Goal: Contribute content: Add original content to the website for others to see

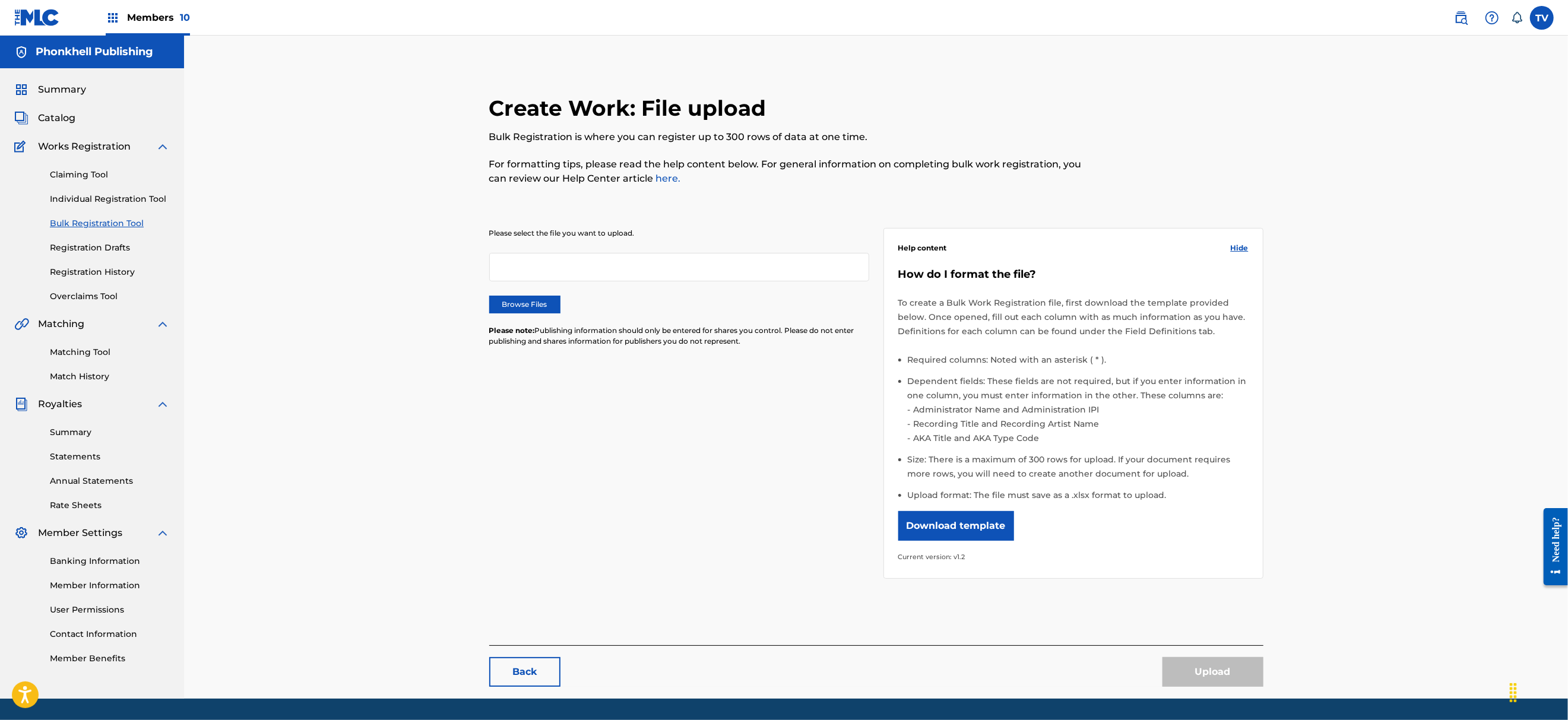
click at [388, 337] on div "Create Work: File upload Bulk Registration is where you can register up to 300 …" at bounding box center [876, 367] width 1384 height 663
click at [536, 309] on label "Browse Files" at bounding box center [524, 304] width 71 height 18
click at [0, 0] on input "Browse Files" at bounding box center [0, 0] width 0 height 0
click at [520, 297] on label "Browse Files" at bounding box center [524, 304] width 71 height 18
click at [0, 0] on input "Browse Files" at bounding box center [0, 0] width 0 height 0
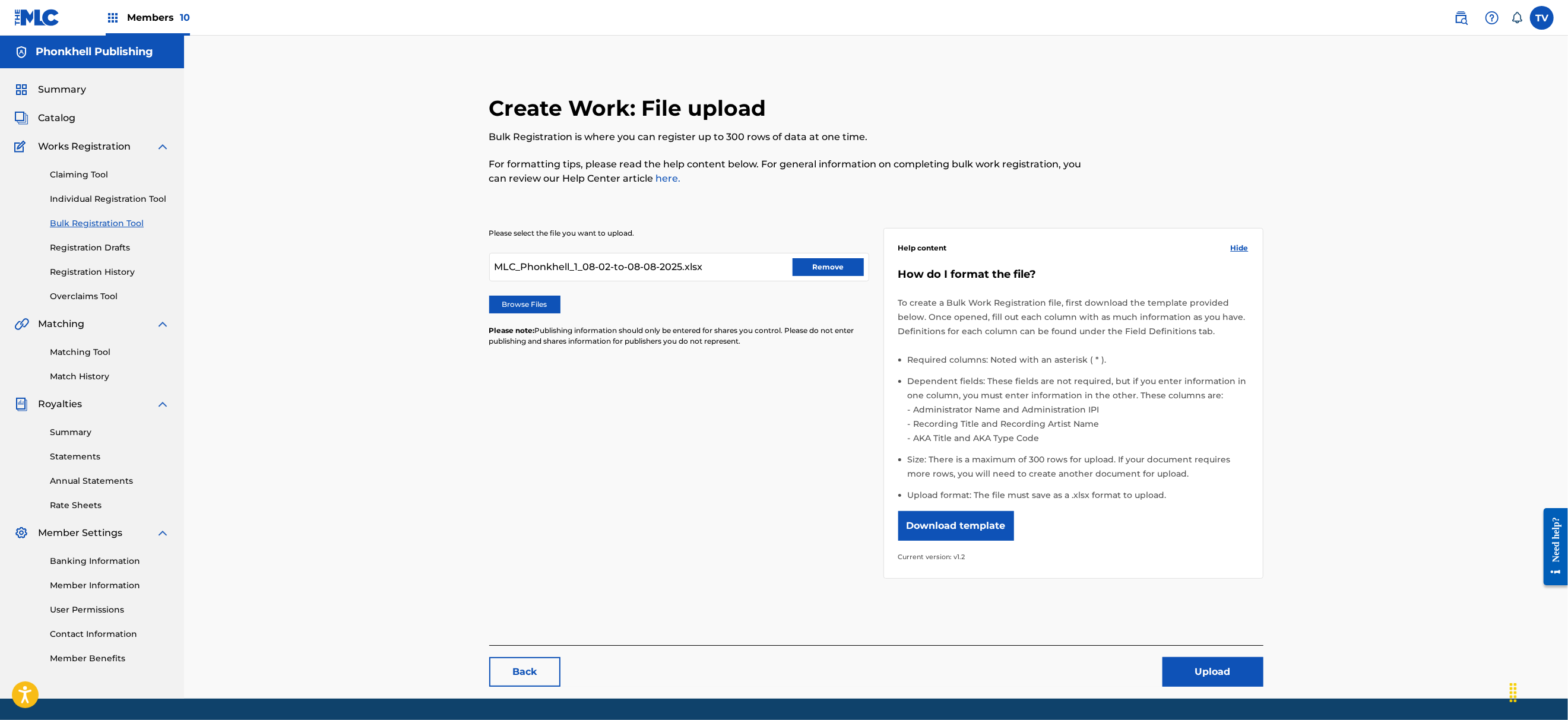
click at [1227, 666] on button "Upload" at bounding box center [1213, 672] width 101 height 30
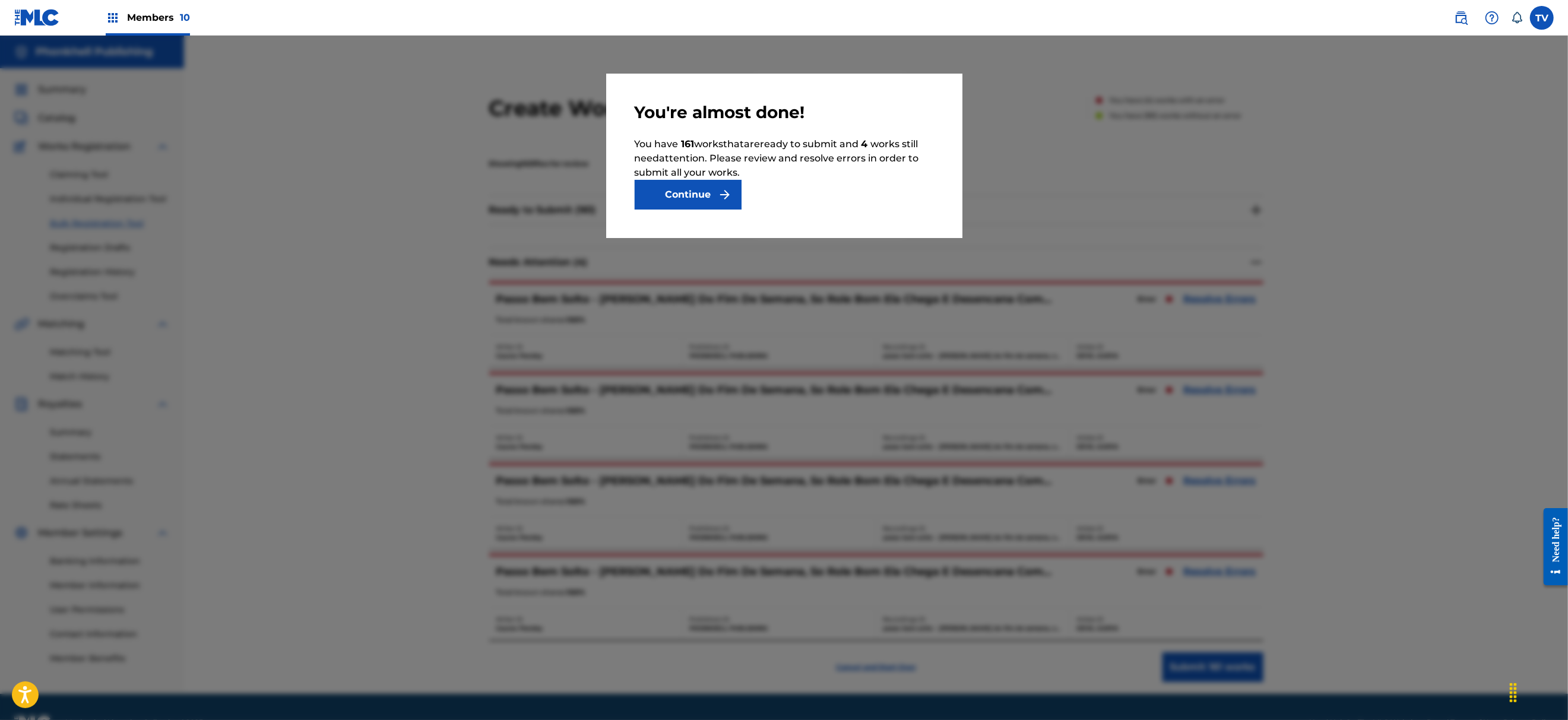
click at [696, 188] on button "Continue" at bounding box center [688, 194] width 107 height 30
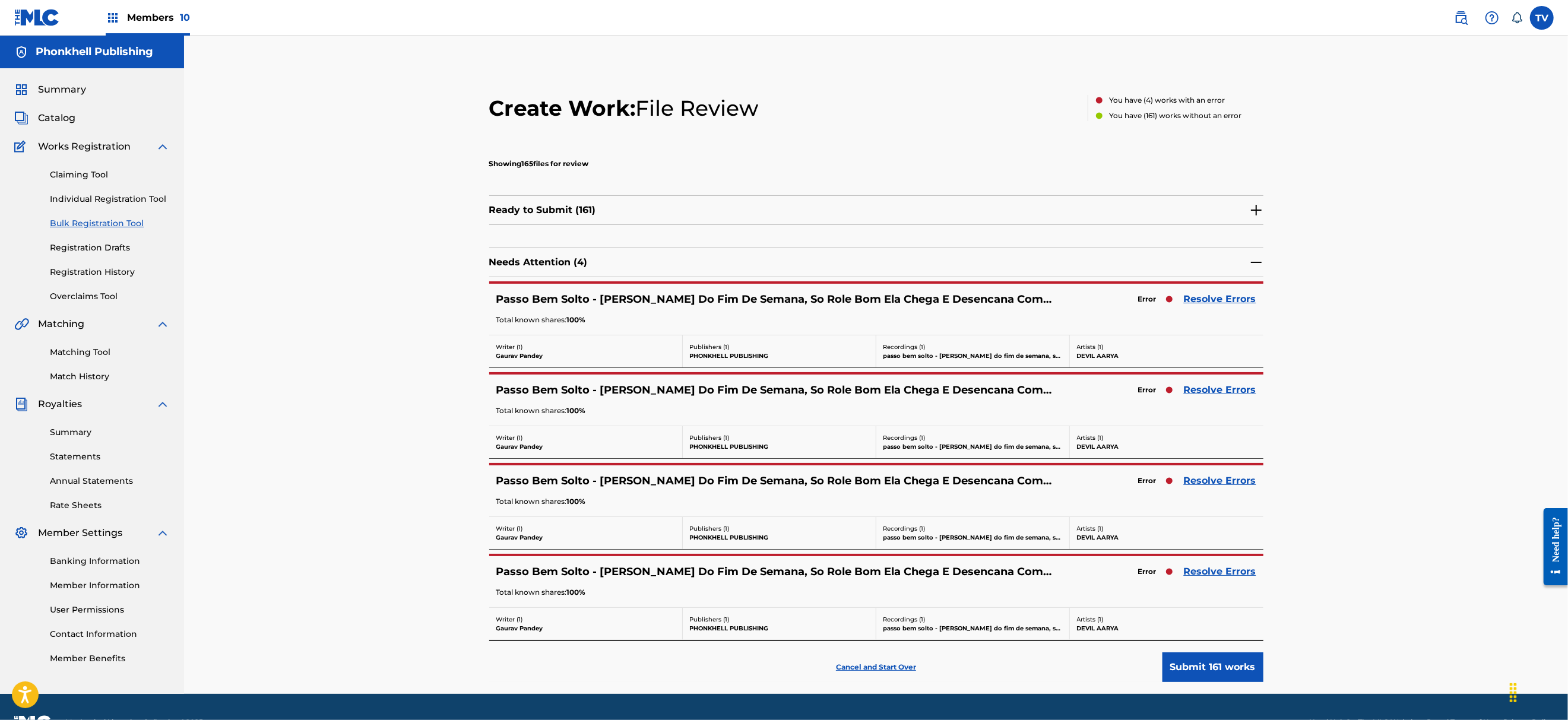
scroll to position [33, 0]
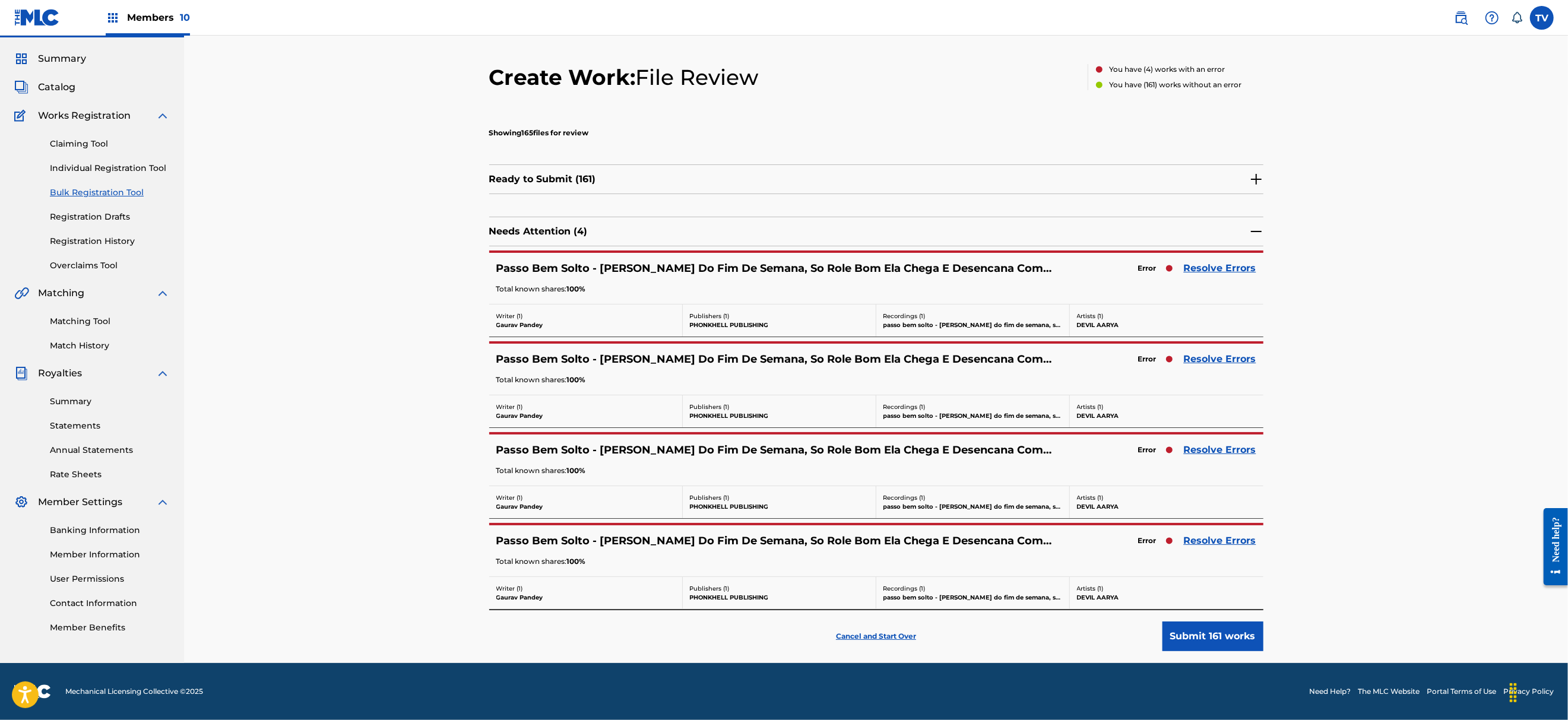
click at [1232, 271] on link "Resolve Errors" at bounding box center [1219, 267] width 72 height 14
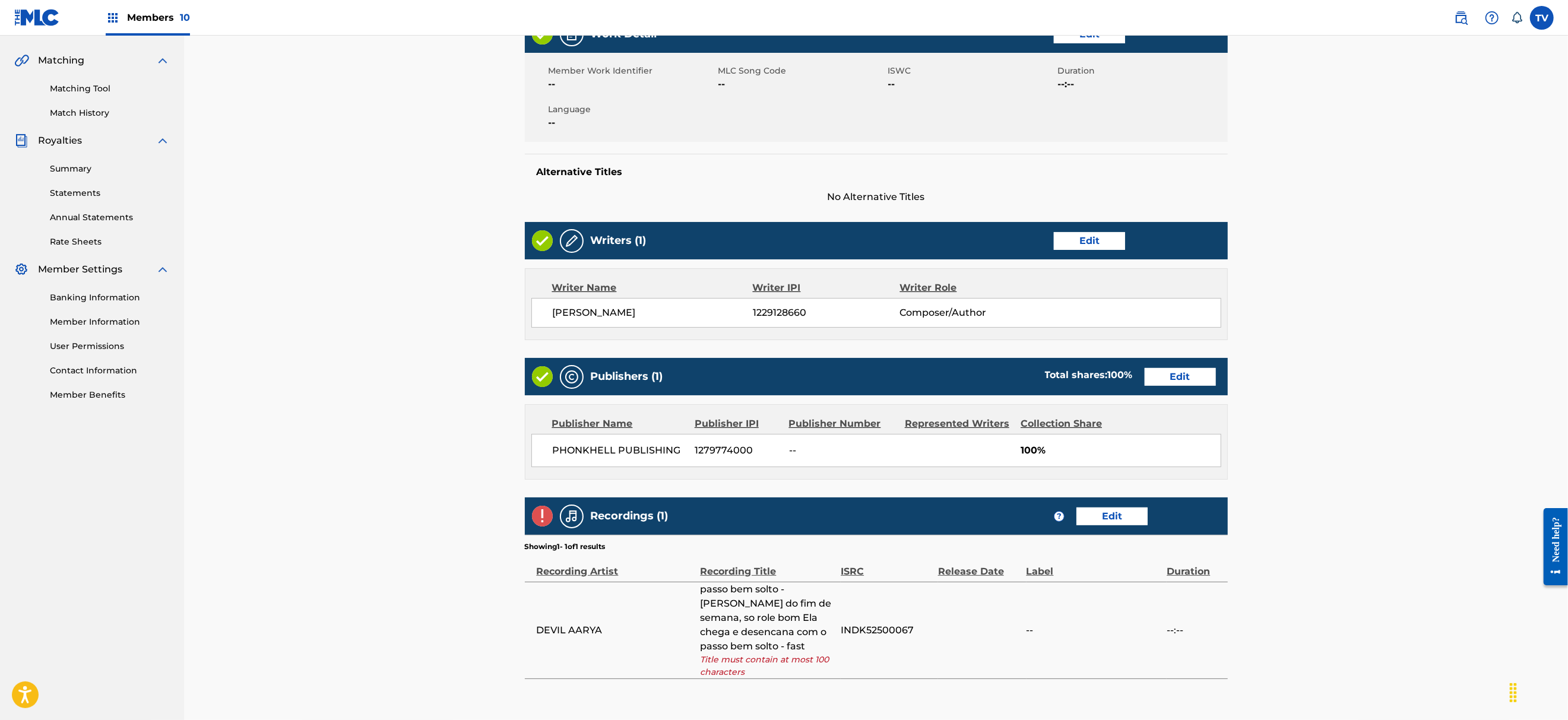
scroll to position [317, 0]
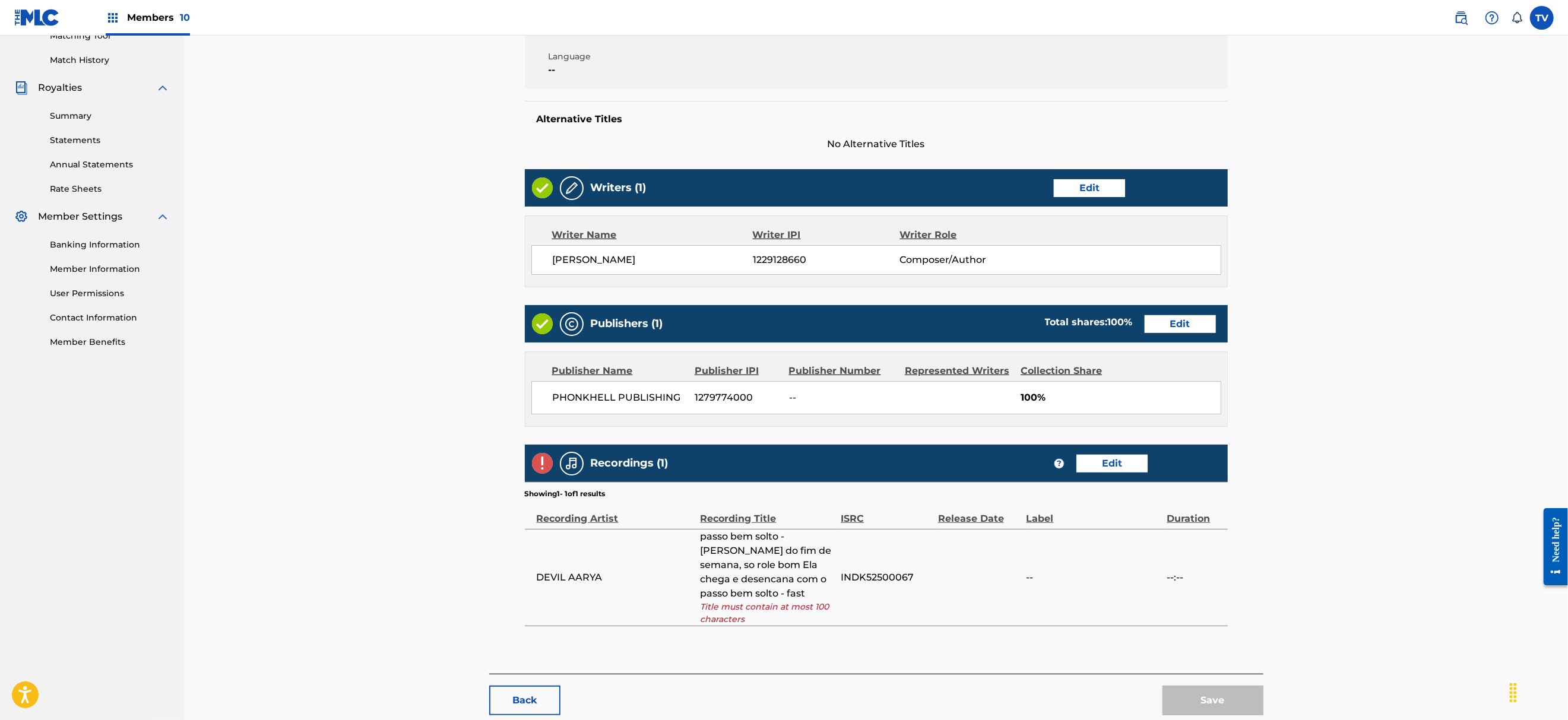
click at [1103, 465] on link "Edit" at bounding box center [1111, 463] width 71 height 18
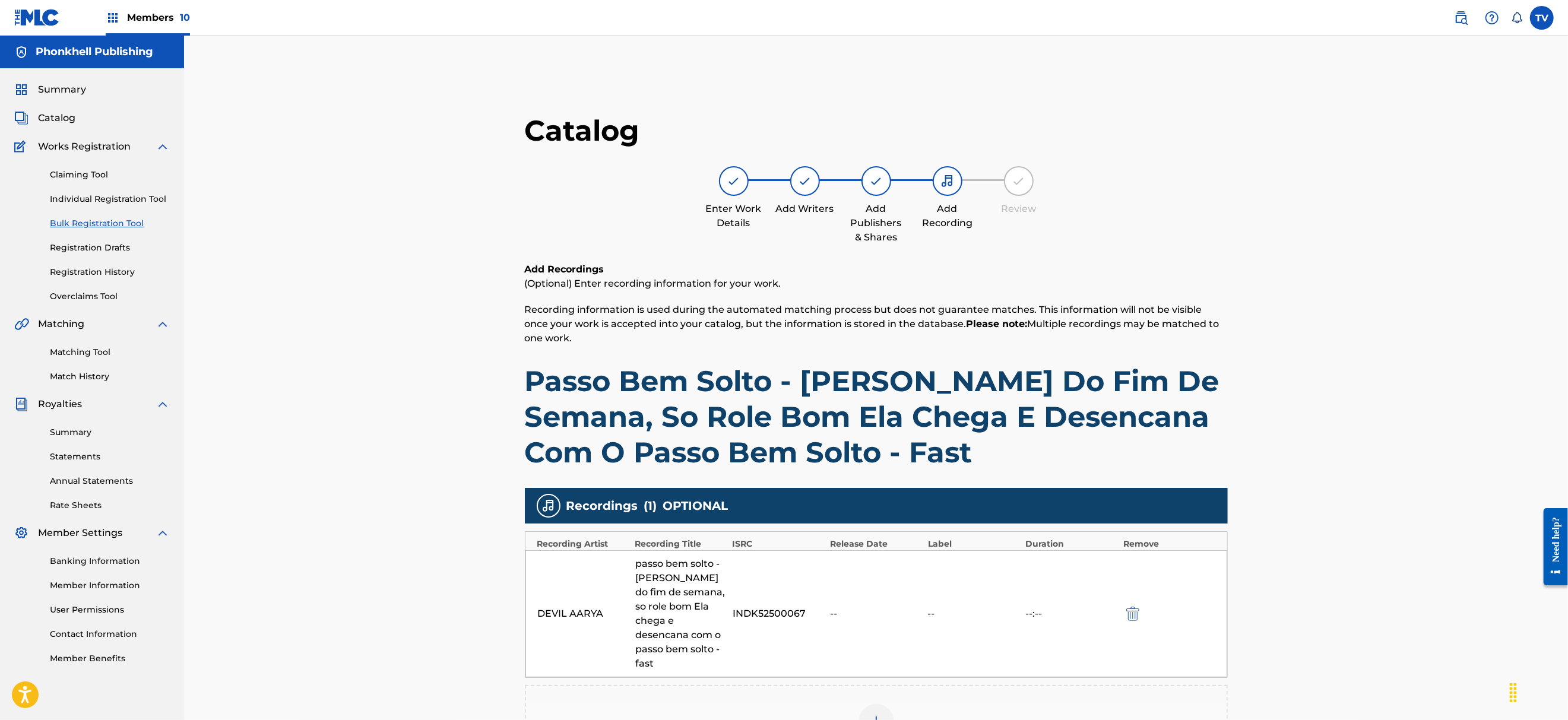
click at [697, 594] on div "passo bem solto - [PERSON_NAME] do fim de semana, so role bom Ela chega e desen…" at bounding box center [681, 614] width 92 height 114
click at [660, 632] on div "passo bem solto - [PERSON_NAME] do fim de semana, so role bom Ela chega e desen…" at bounding box center [681, 614] width 92 height 114
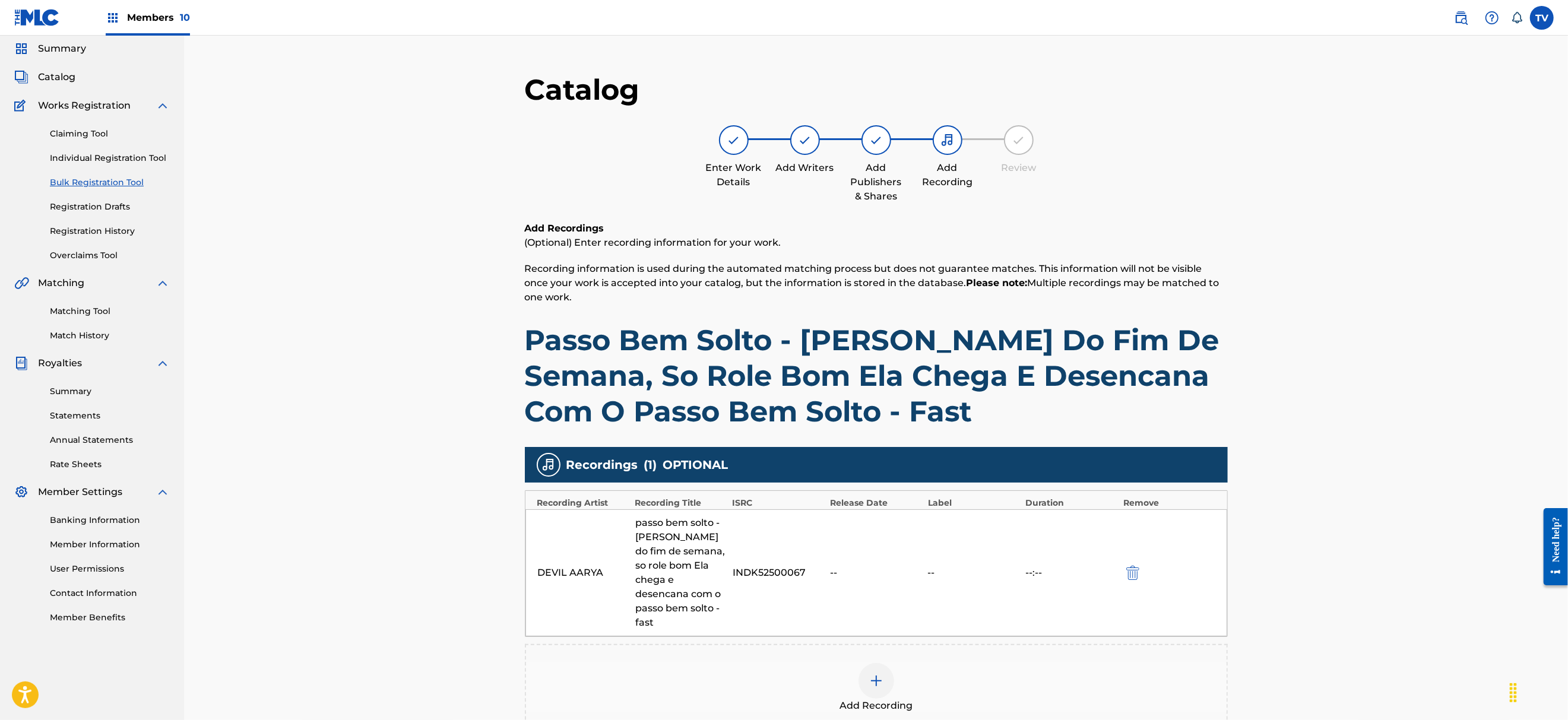
scroll to position [216, 0]
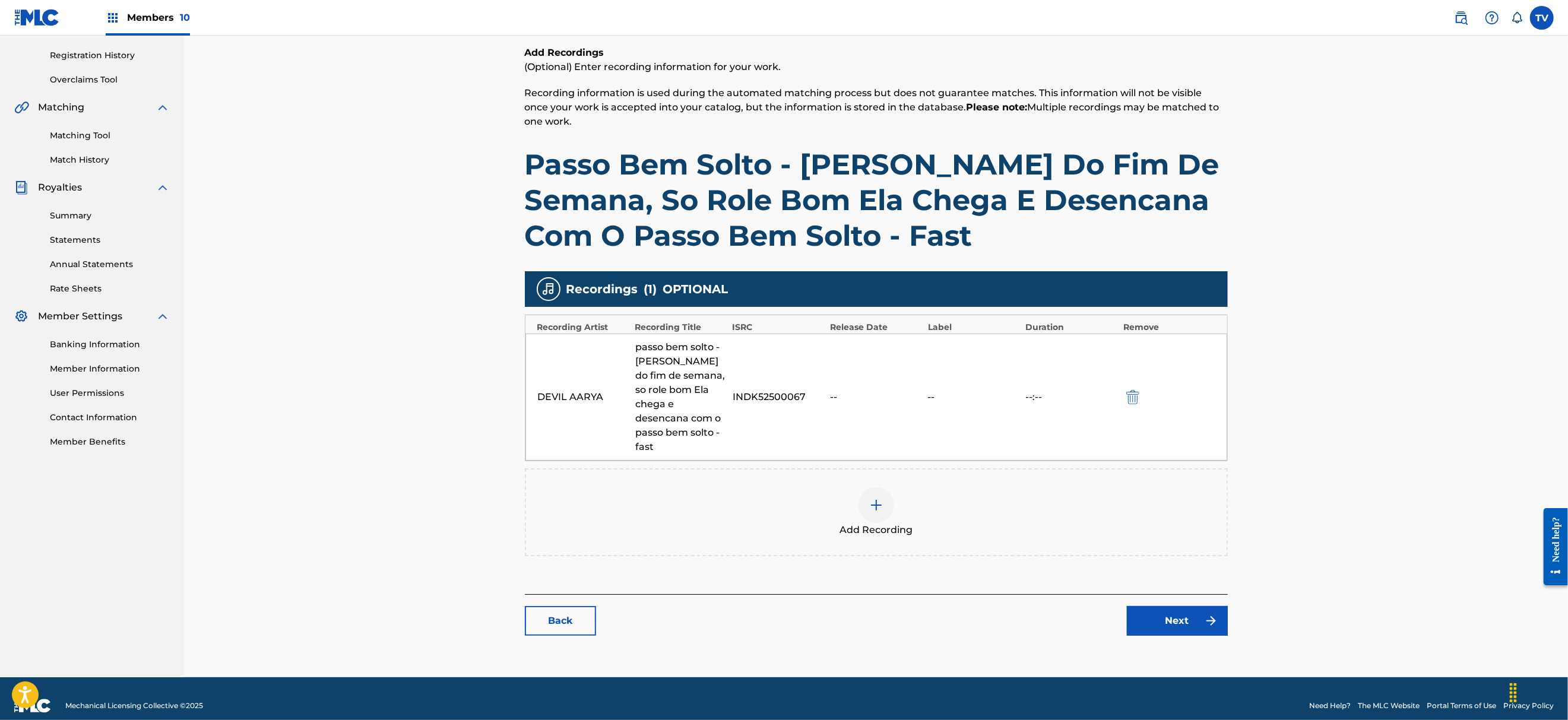
click at [661, 411] on div "passo bem solto - [PERSON_NAME] do fim de semana, so role bom Ela chega e desen…" at bounding box center [681, 397] width 92 height 114
click at [676, 399] on div "passo bem solto - [PERSON_NAME] do fim de semana, so role bom Ela chega e desen…" at bounding box center [681, 397] width 92 height 114
click at [584, 607] on link "Back" at bounding box center [560, 620] width 71 height 30
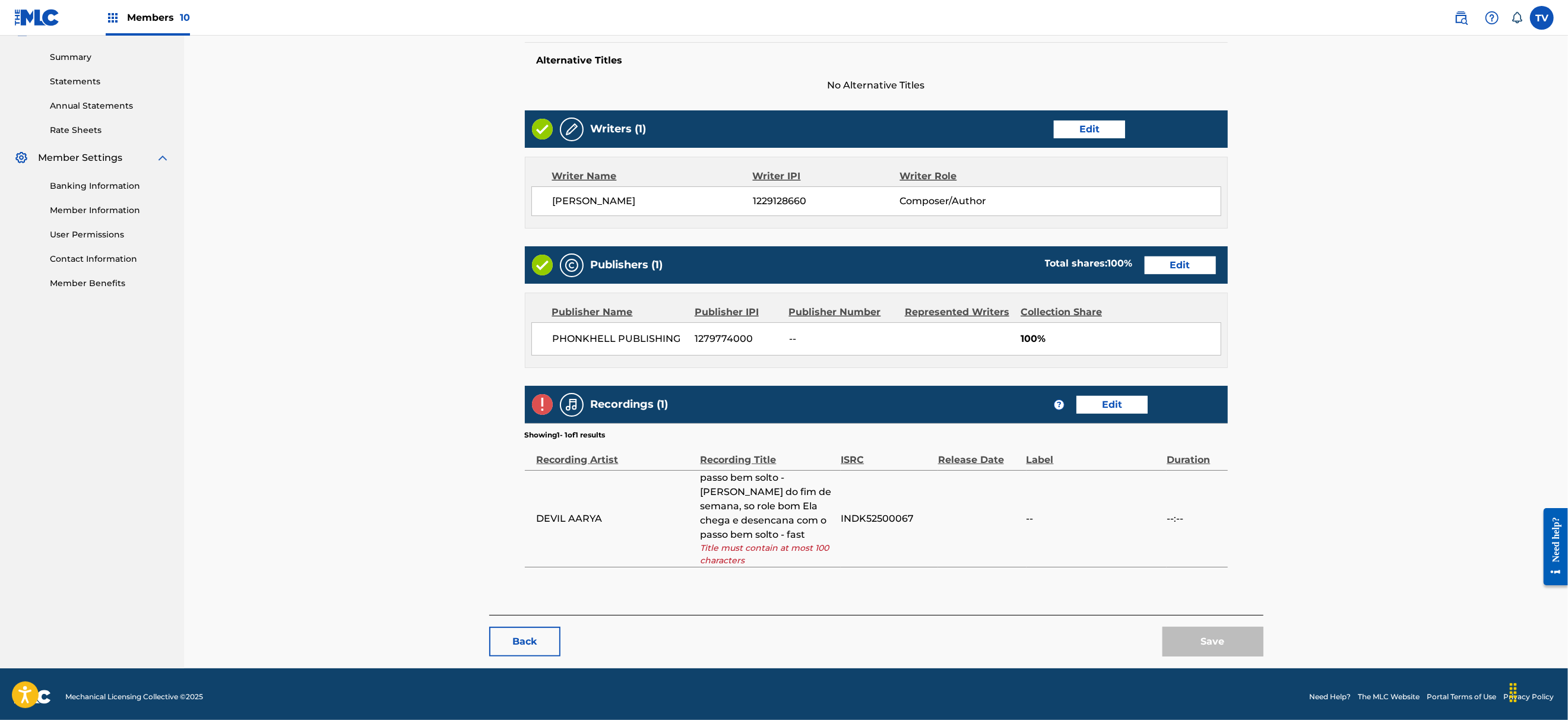
scroll to position [382, 0]
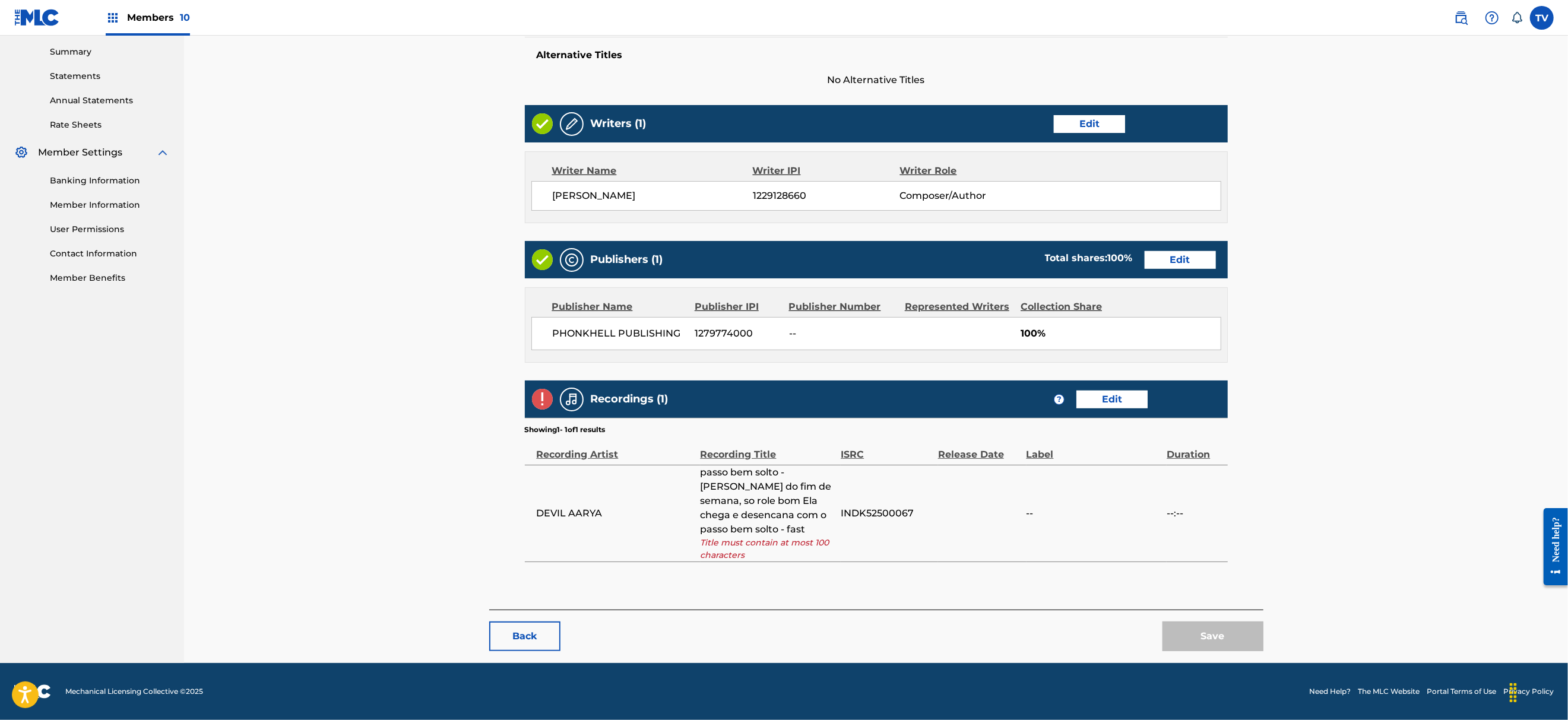
click at [542, 637] on button "Back" at bounding box center [524, 636] width 71 height 30
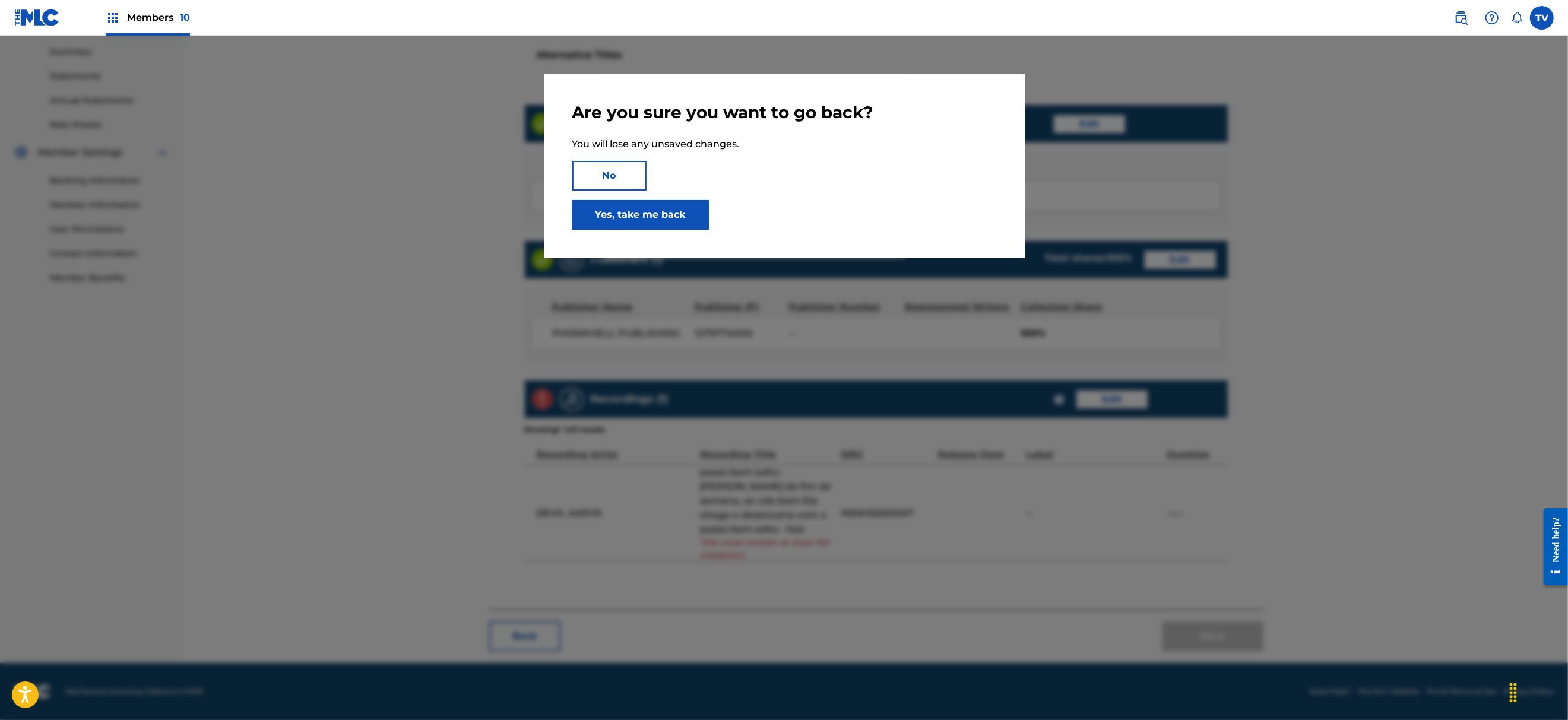
click at [627, 208] on link "Yes, take me back" at bounding box center [641, 214] width 137 height 30
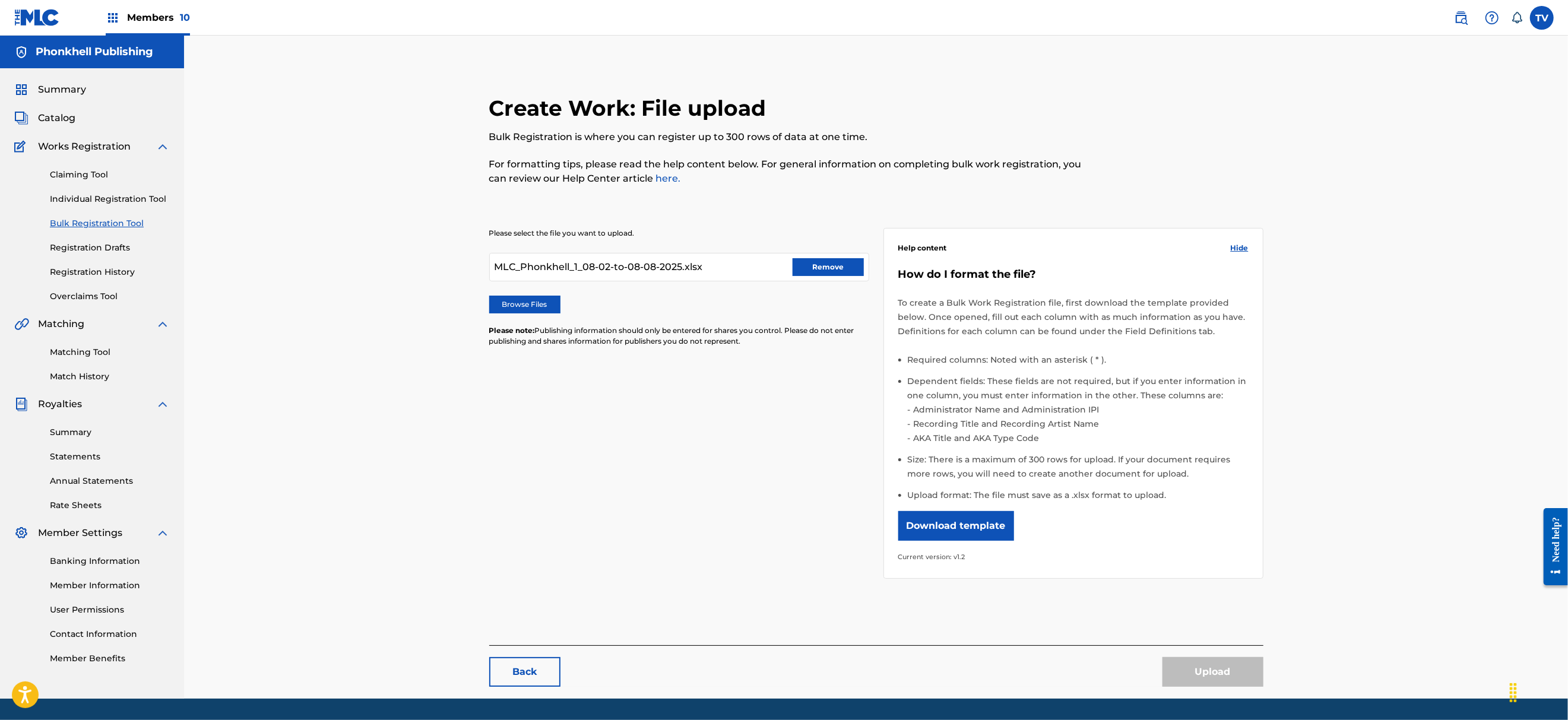
drag, startPoint x: 837, startPoint y: 265, endPoint x: 767, endPoint y: 301, distance: 78.7
click at [837, 264] on button "Remove" at bounding box center [828, 267] width 71 height 18
drag, startPoint x: 751, startPoint y: 425, endPoint x: 602, endPoint y: 288, distance: 202.4
click at [751, 424] on div "Please select the file you want to upload. Browse Files Please note: Publishing…" at bounding box center [876, 396] width 774 height 394
click at [544, 307] on label "Browse Files" at bounding box center [524, 304] width 71 height 18
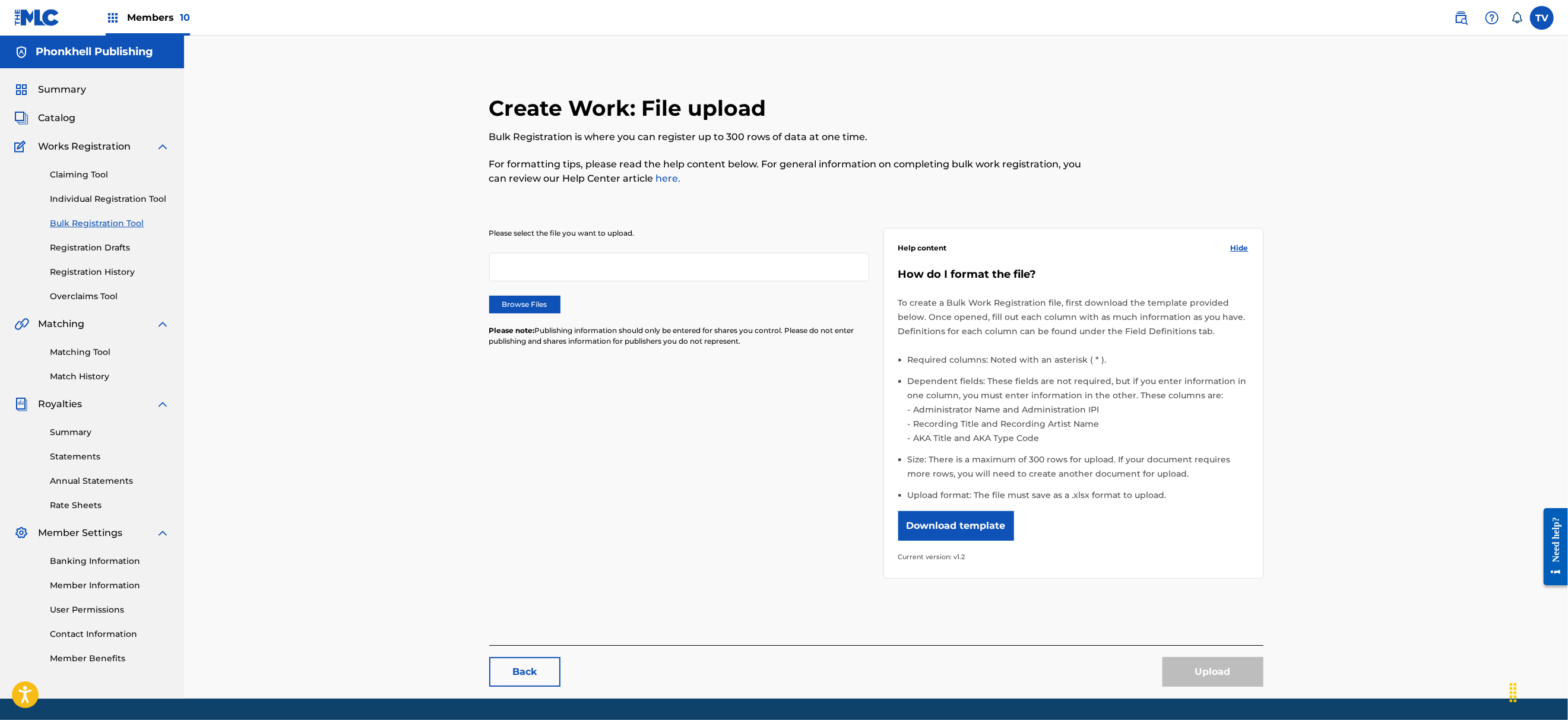
click at [0, 0] on input "Browse Files" at bounding box center [0, 0] width 0 height 0
click at [1186, 661] on button "Upload" at bounding box center [1213, 672] width 101 height 30
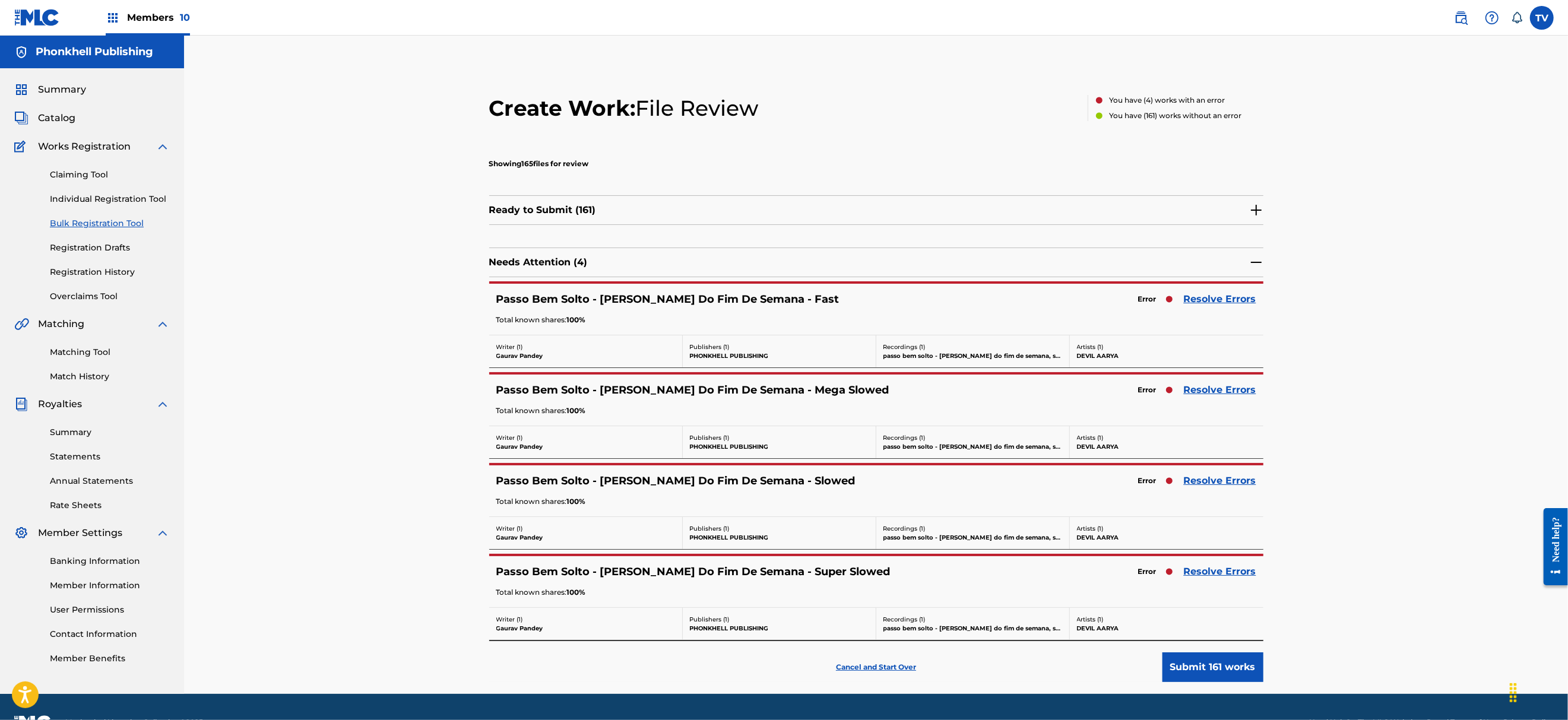
click at [868, 672] on p "Cancel and Start Over" at bounding box center [876, 667] width 80 height 11
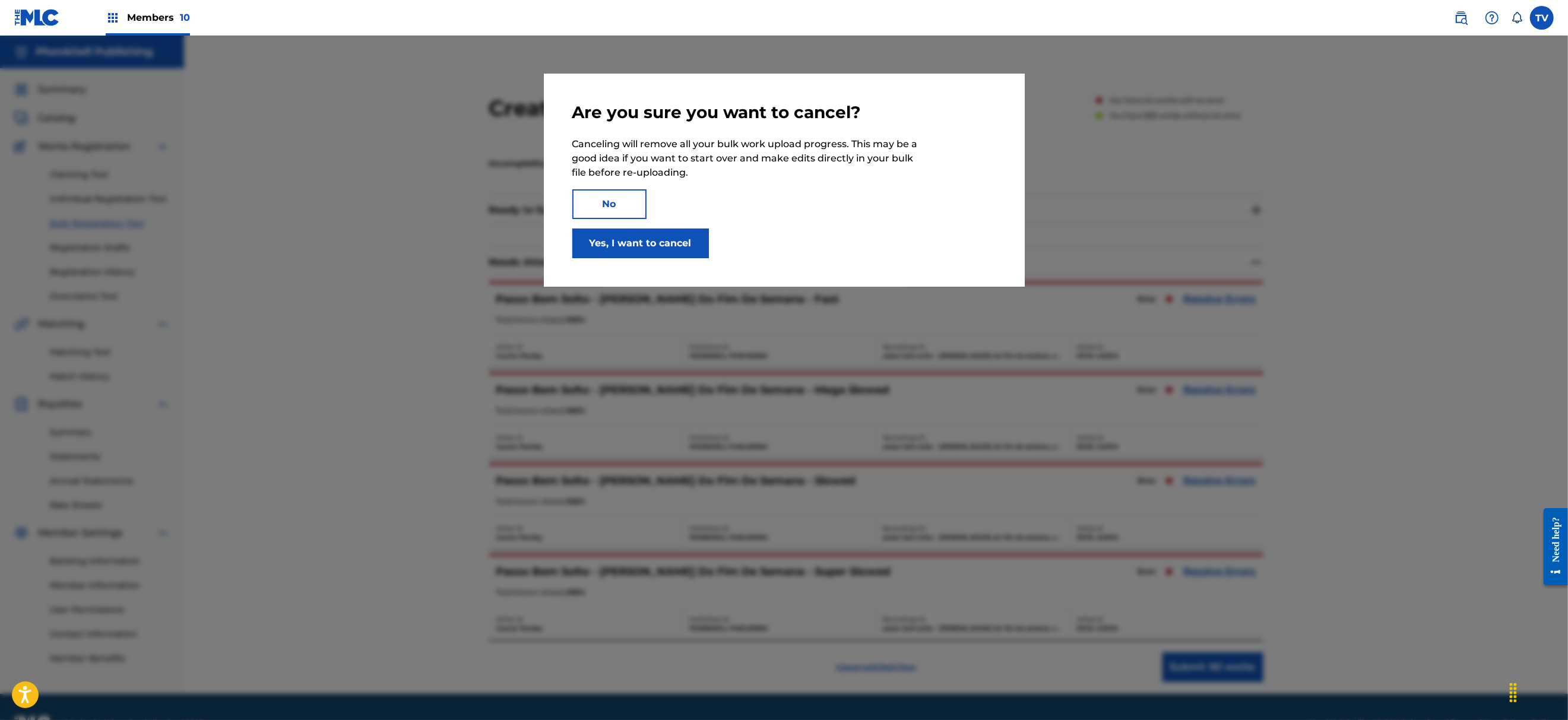
click at [625, 244] on button "Yes, I want to cancel" at bounding box center [641, 243] width 137 height 30
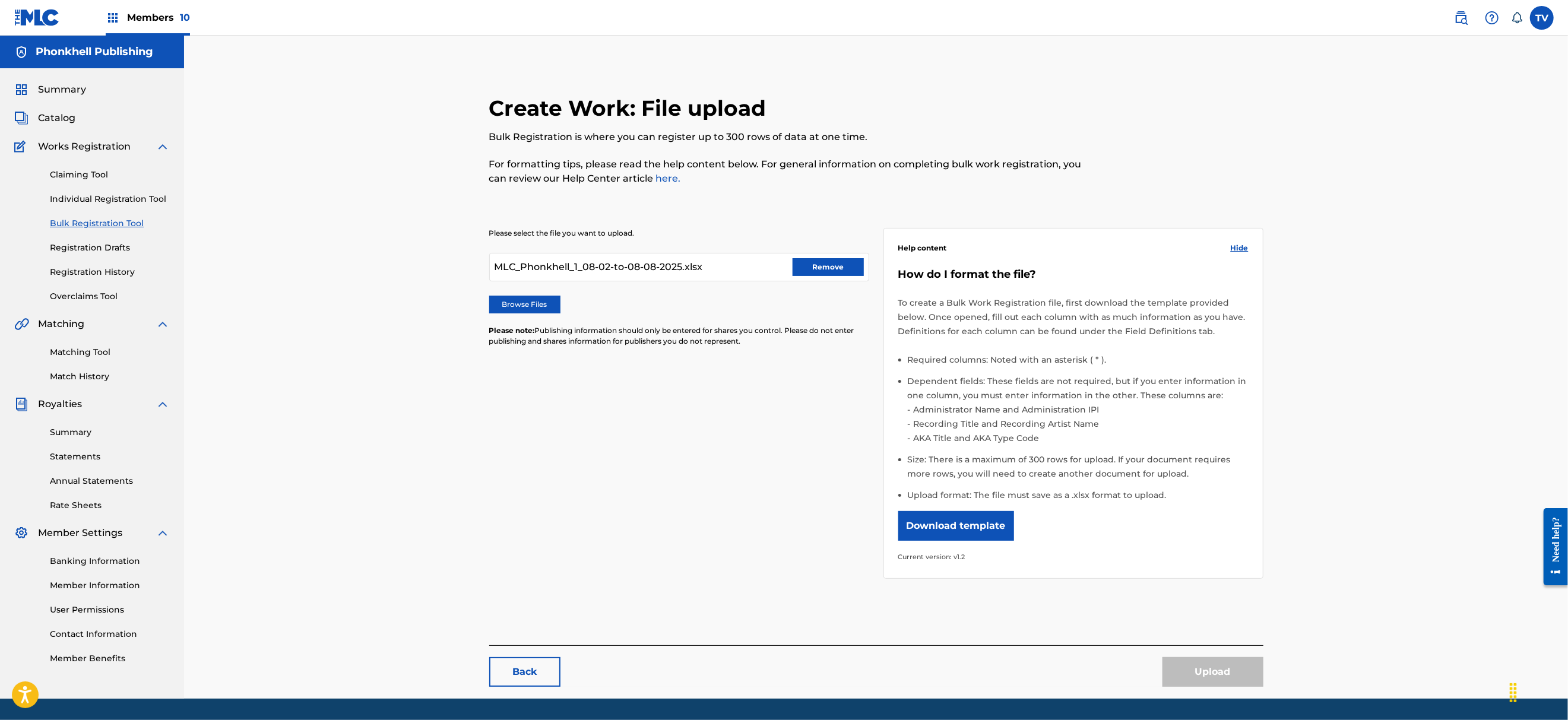
click at [813, 267] on button "Remove" at bounding box center [828, 267] width 71 height 18
click at [821, 411] on div "Please select the file you want to upload. Browse Files Please note: Publishing…" at bounding box center [876, 396] width 774 height 394
click at [536, 310] on label "Browse Files" at bounding box center [524, 304] width 71 height 18
click at [0, 0] on input "Browse Files" at bounding box center [0, 0] width 0 height 0
click at [1233, 676] on button "Upload" at bounding box center [1213, 672] width 101 height 30
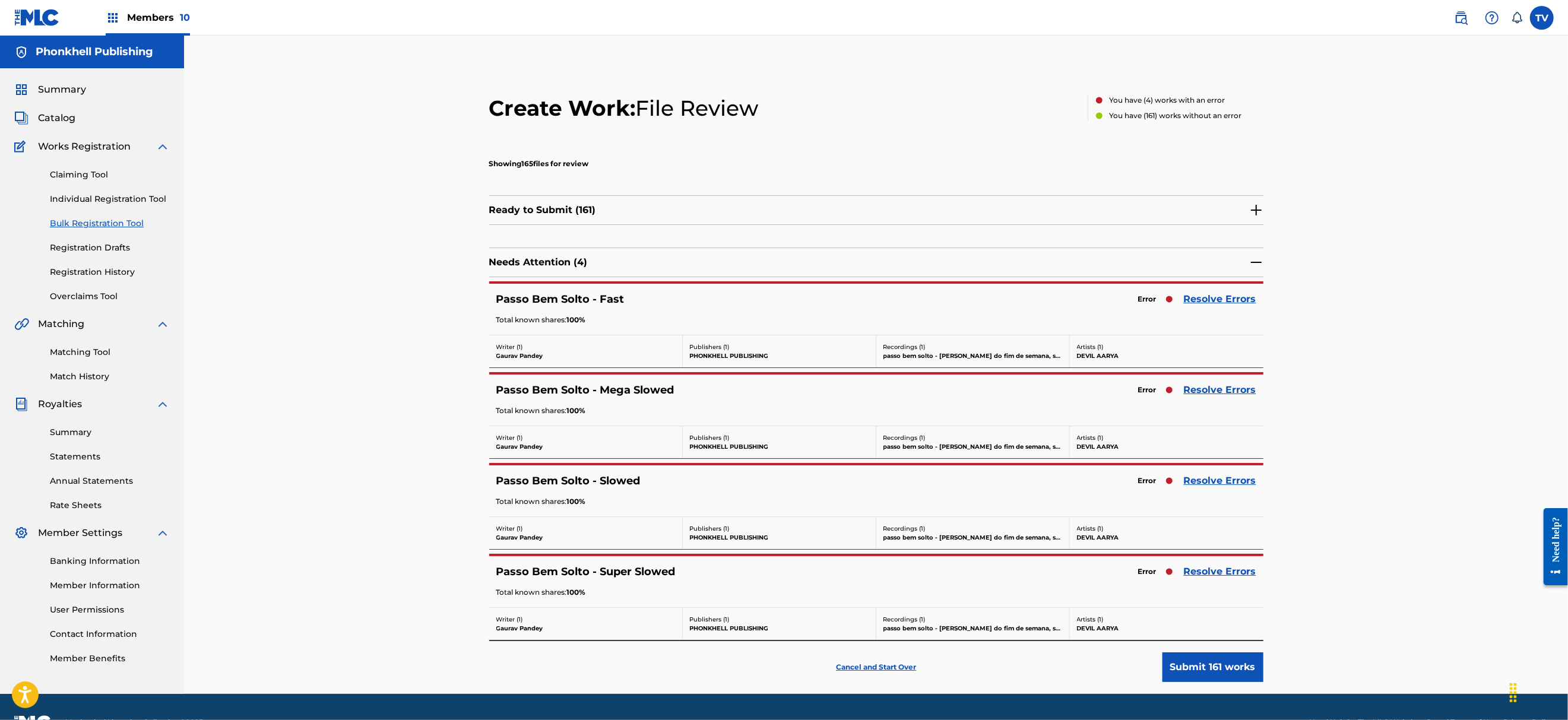
click at [1214, 305] on link "Resolve Errors" at bounding box center [1219, 299] width 72 height 14
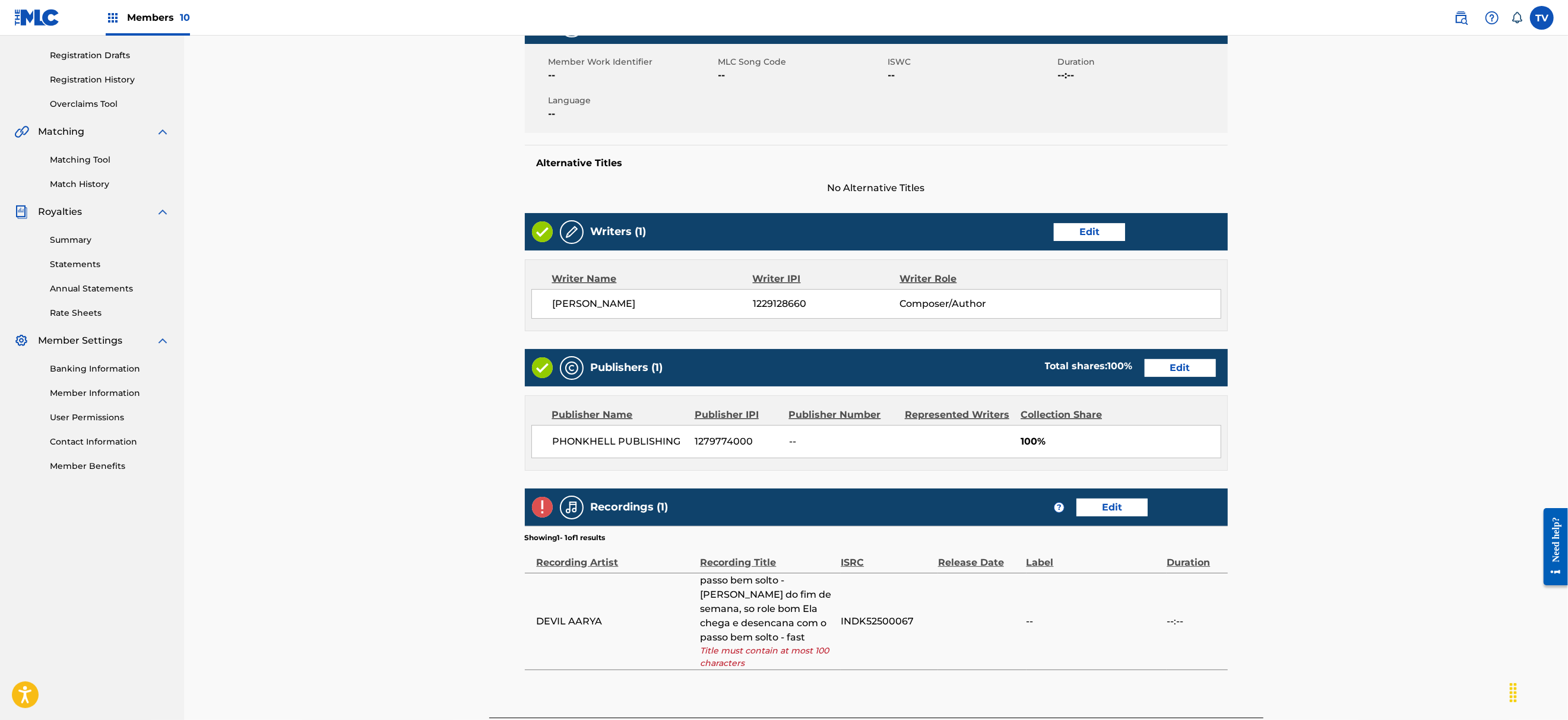
scroll to position [301, 0]
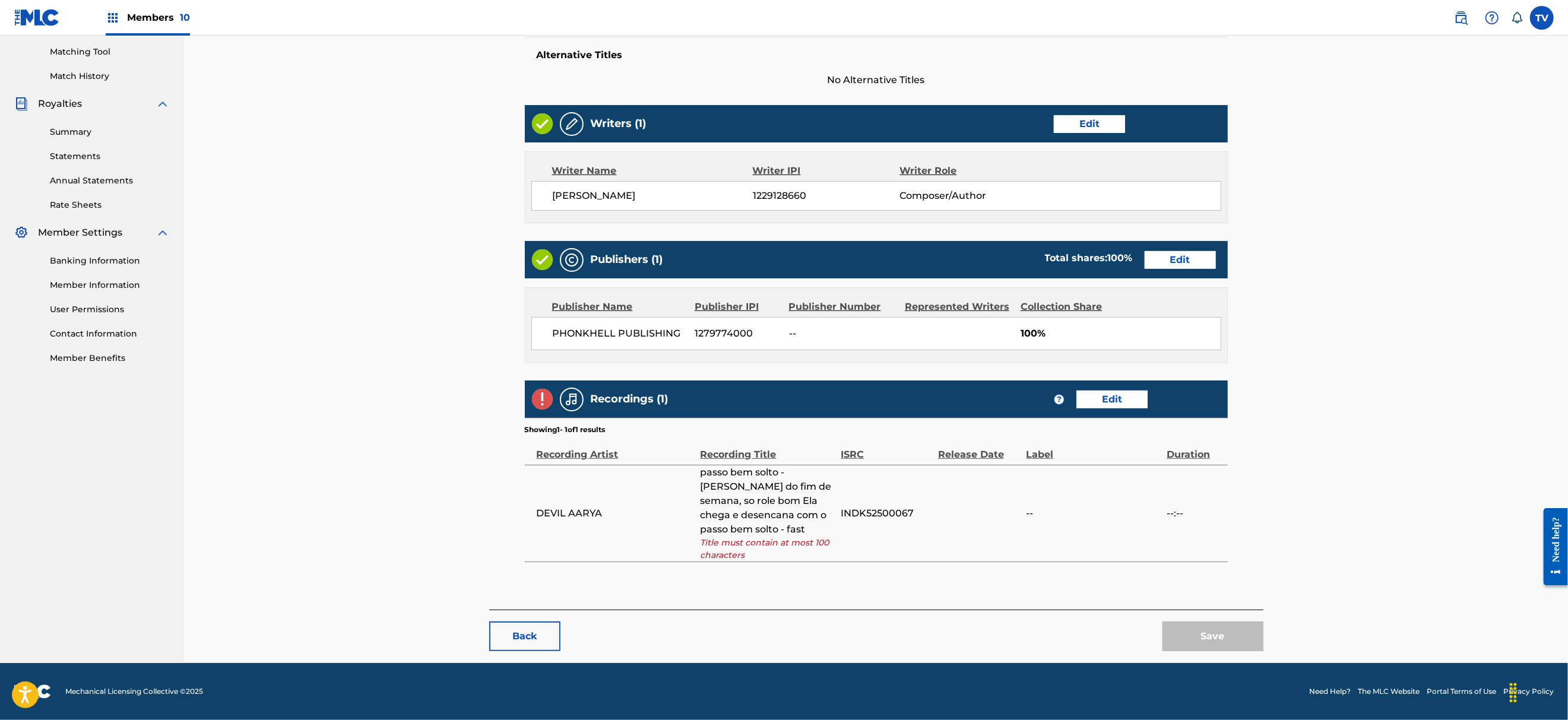
click at [518, 637] on button "Back" at bounding box center [524, 636] width 71 height 30
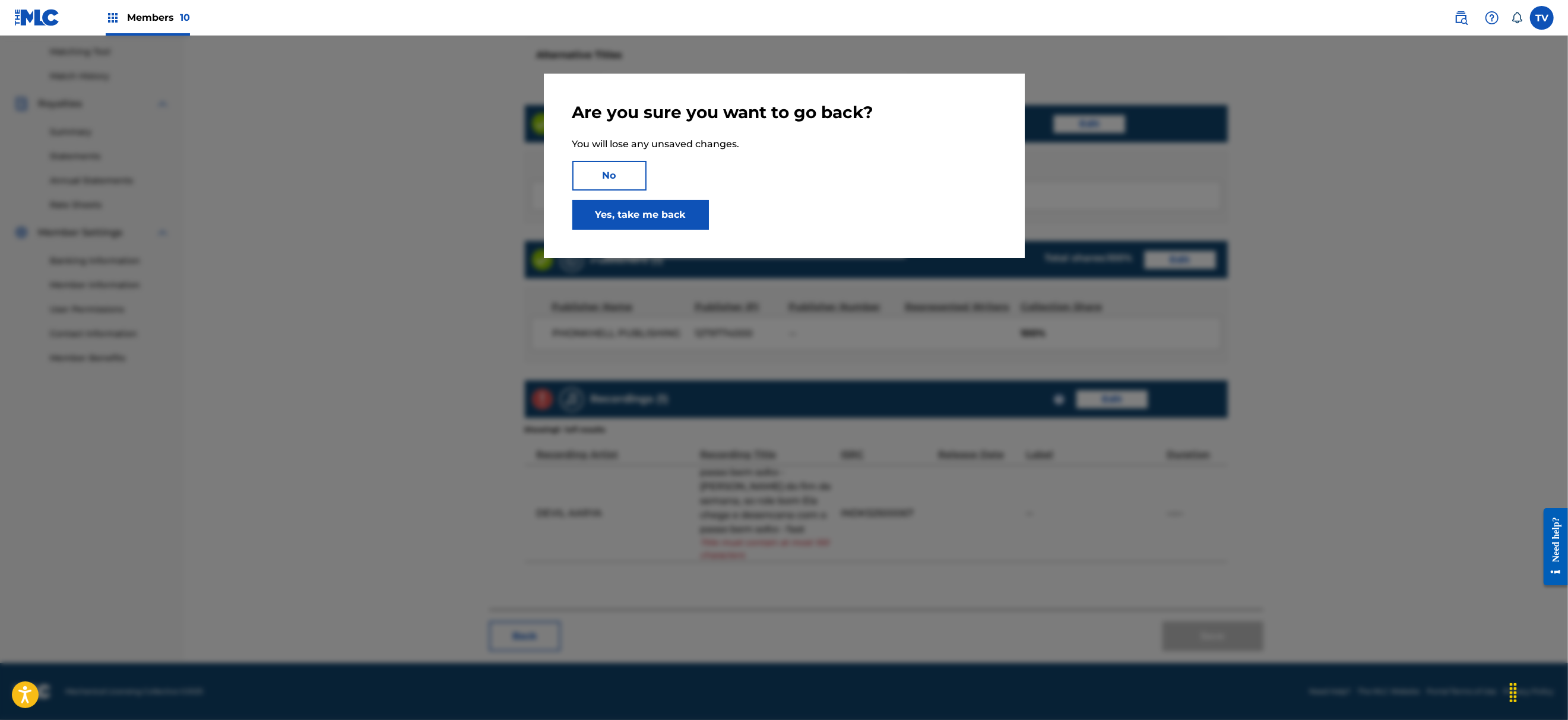
click at [629, 205] on link "Yes, take me back" at bounding box center [641, 214] width 137 height 30
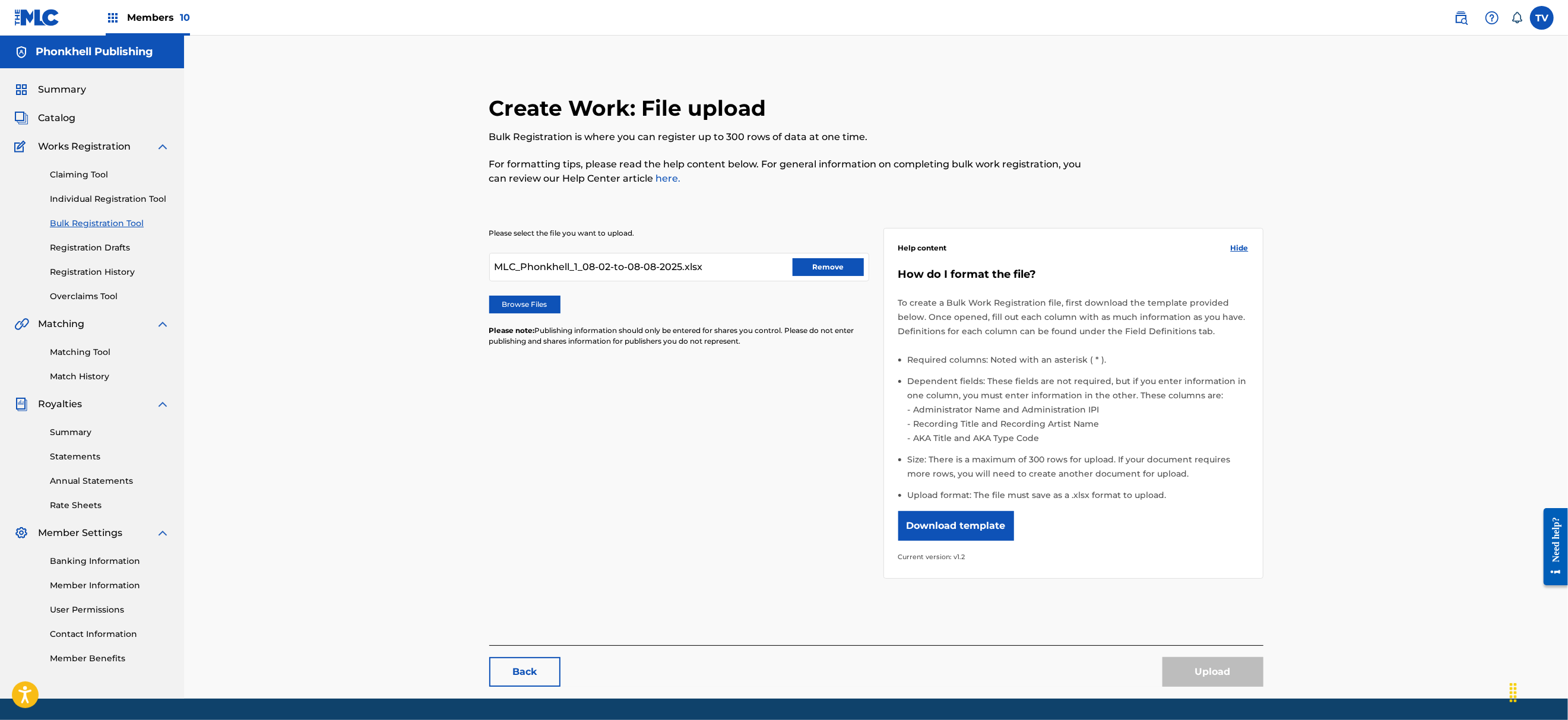
click at [831, 267] on button "Remove" at bounding box center [828, 267] width 71 height 18
click at [774, 447] on div "Please select the file you want to upload. Browse Files Please note: Publishing…" at bounding box center [876, 396] width 774 height 394
click at [532, 303] on label "Browse Files" at bounding box center [524, 304] width 71 height 18
click at [0, 0] on input "Browse Files" at bounding box center [0, 0] width 0 height 0
click at [1204, 665] on button "Upload" at bounding box center [1213, 672] width 101 height 30
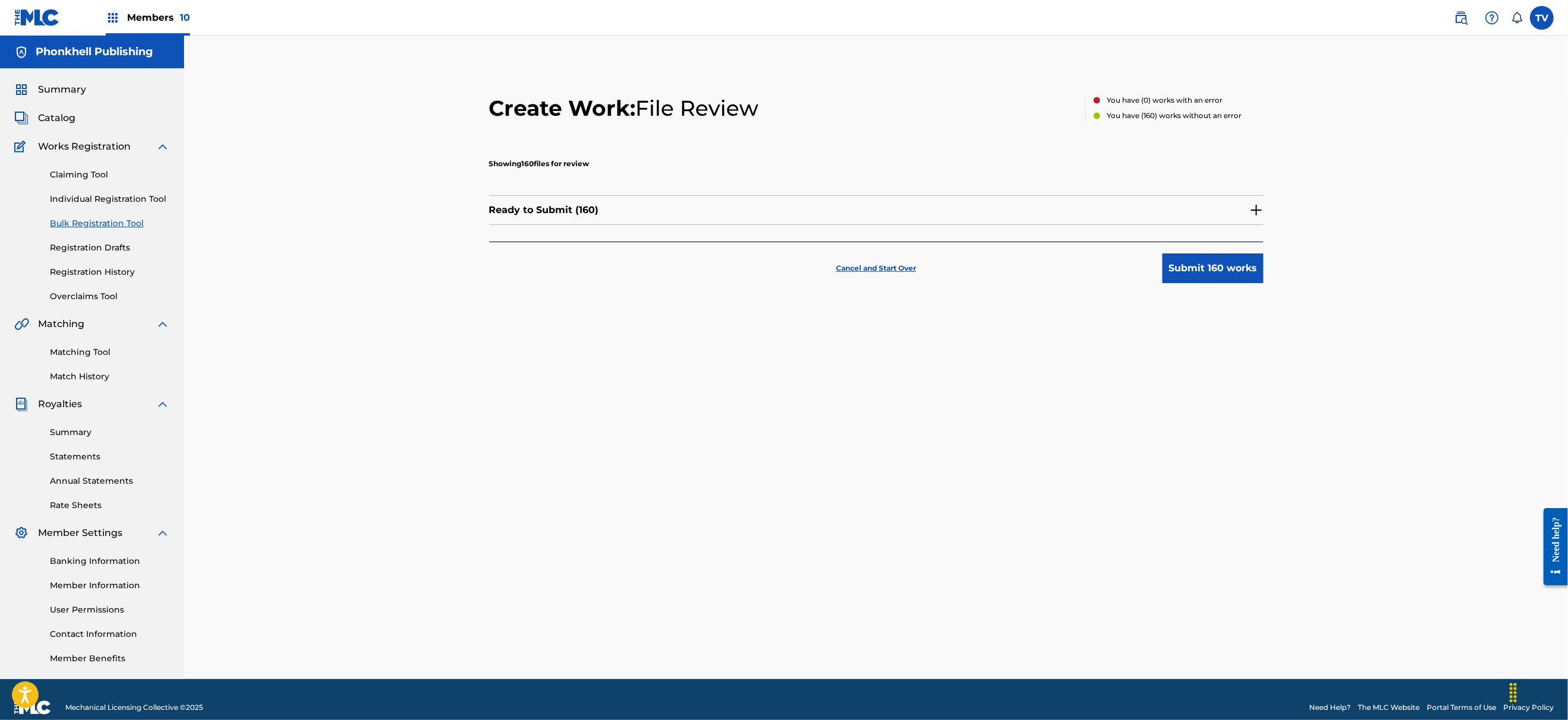
click at [1255, 212] on img at bounding box center [1256, 210] width 14 height 14
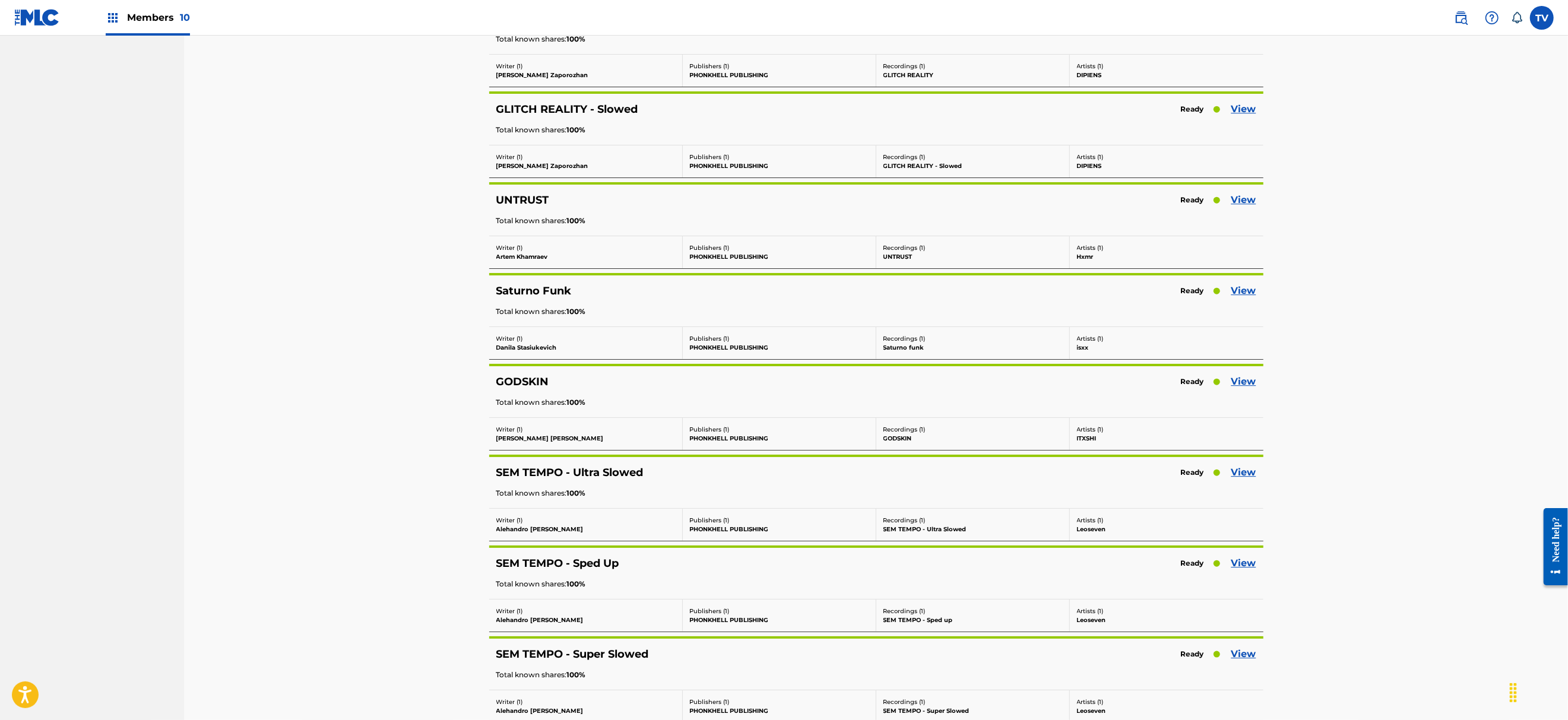
scroll to position [14222, 0]
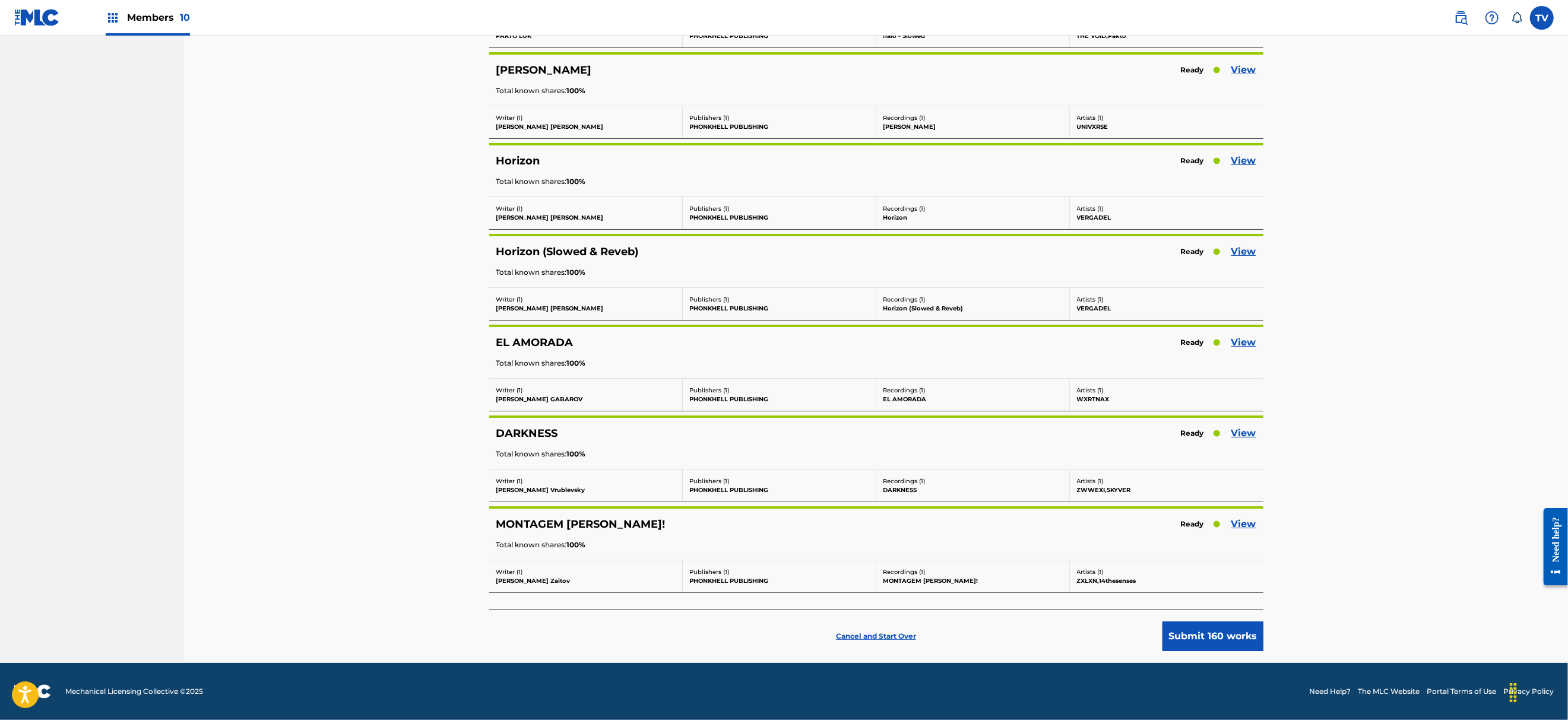
click at [1249, 634] on button "Submit 160 works" at bounding box center [1213, 636] width 101 height 30
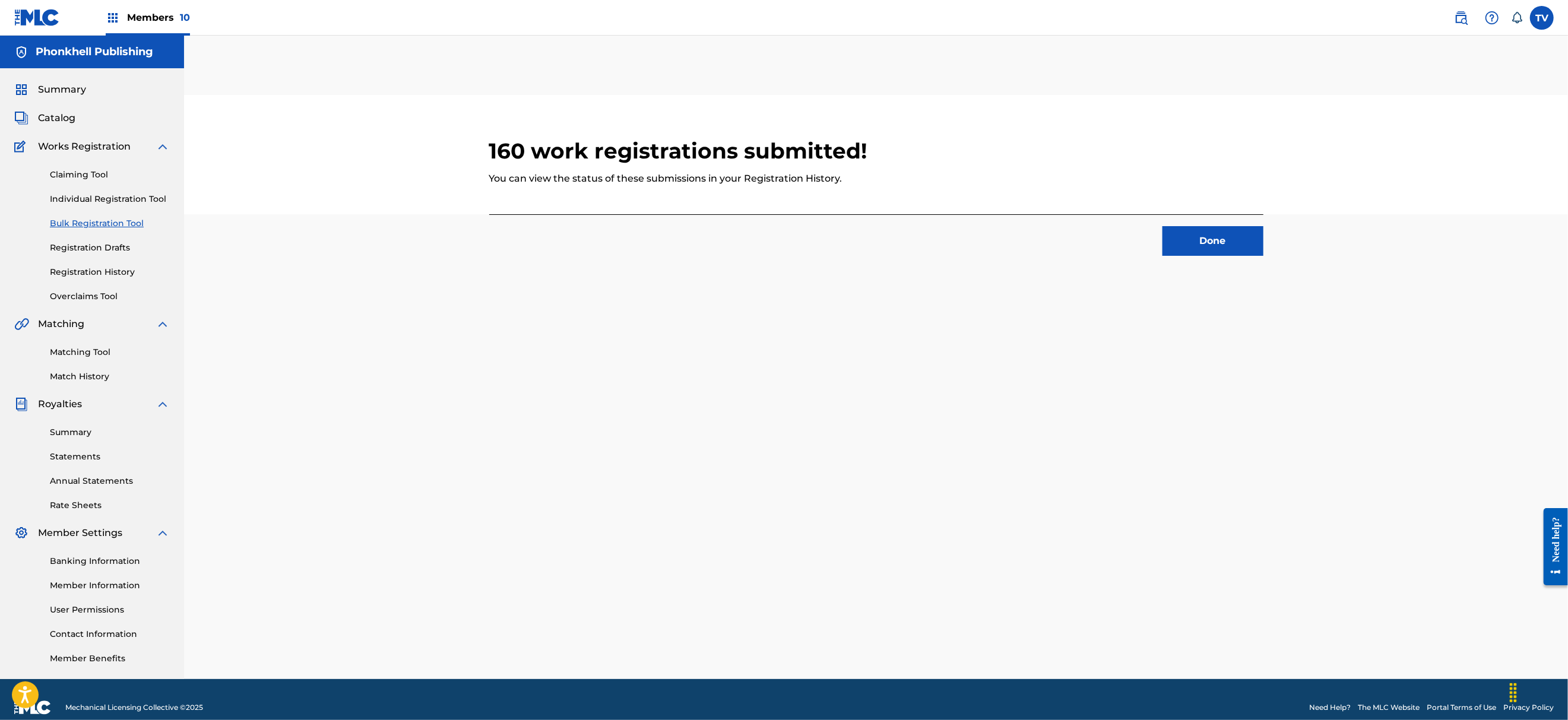
click at [88, 245] on link "Registration Drafts" at bounding box center [110, 248] width 120 height 13
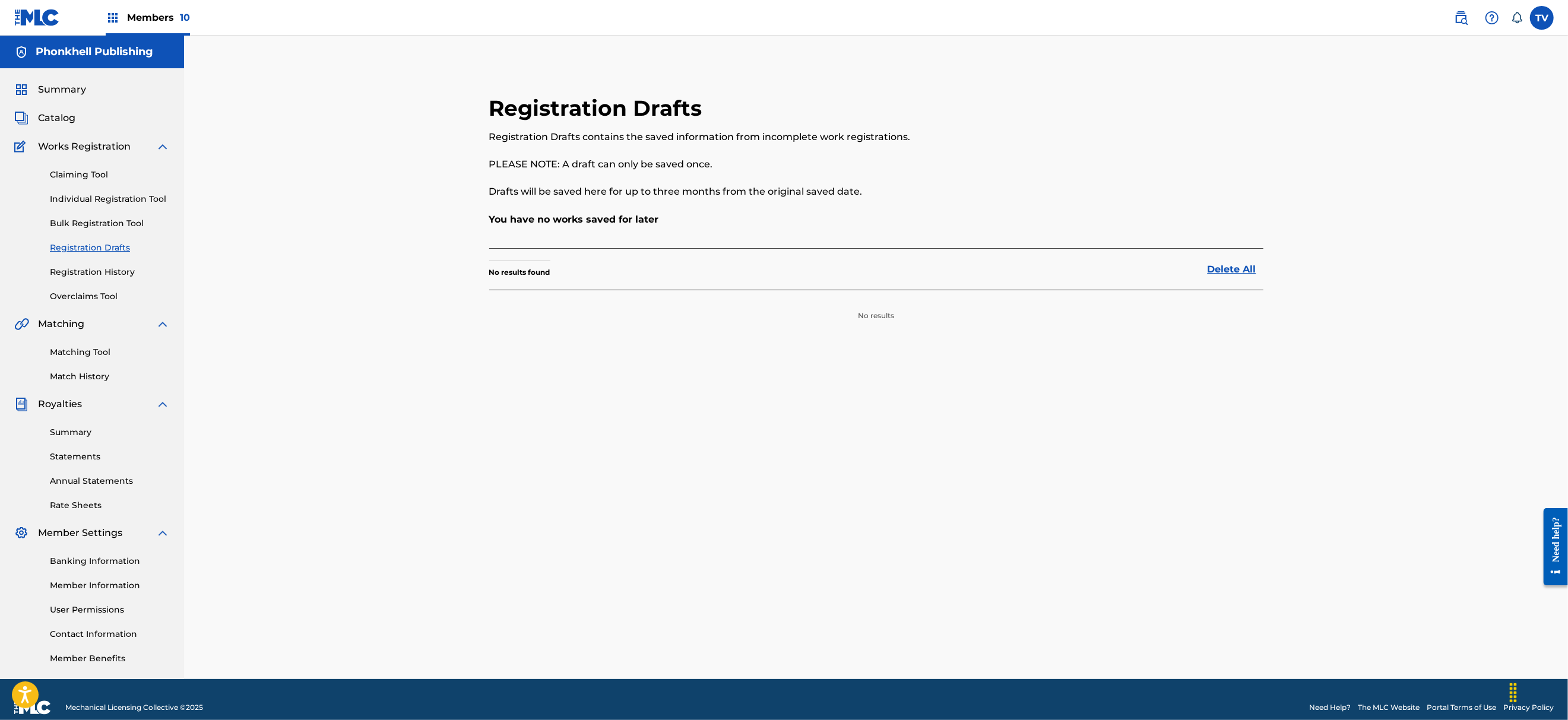
click at [115, 271] on link "Registration History" at bounding box center [110, 272] width 120 height 13
